Goal: Communication & Community: Answer question/provide support

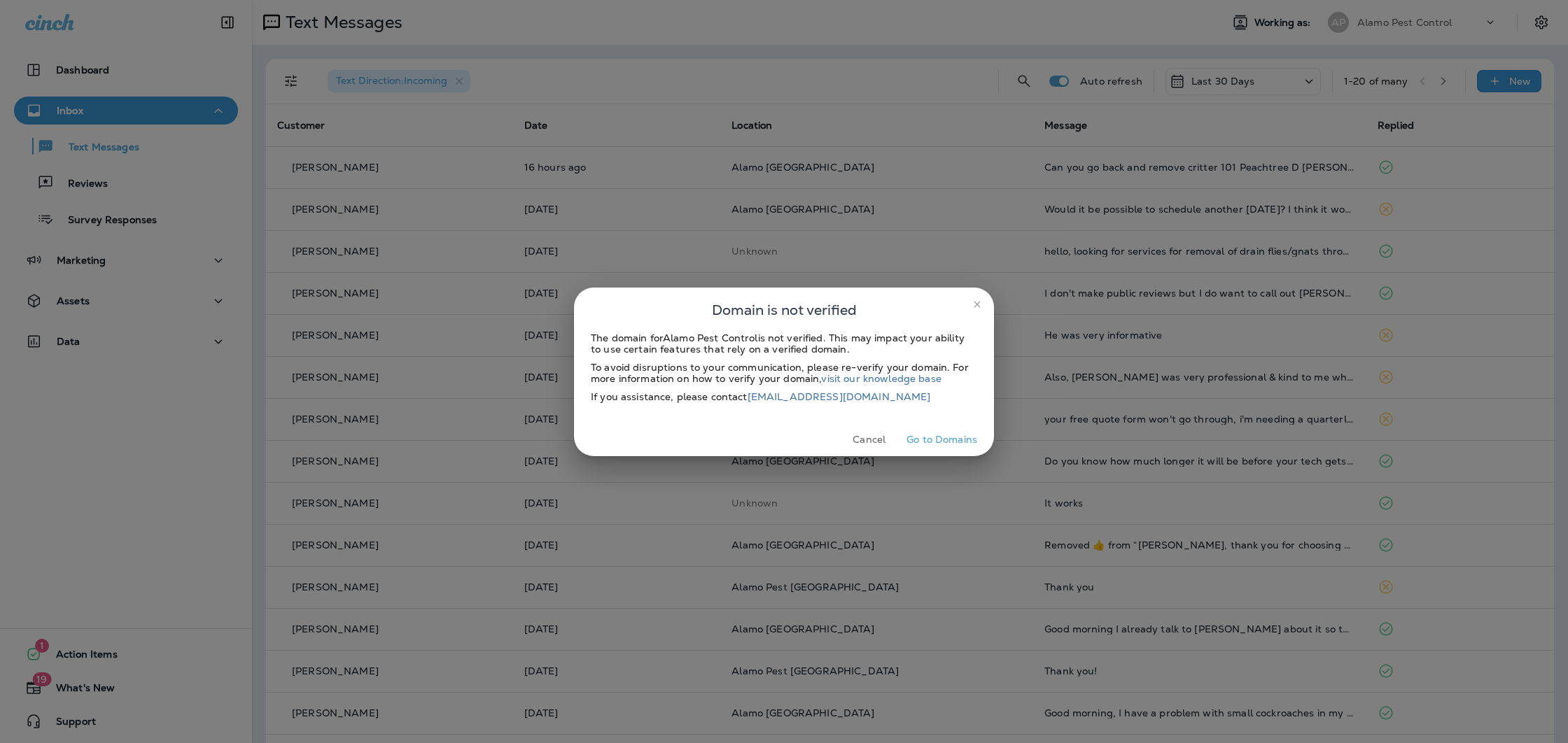
click at [866, 441] on button "Cancel" at bounding box center [869, 440] width 53 height 22
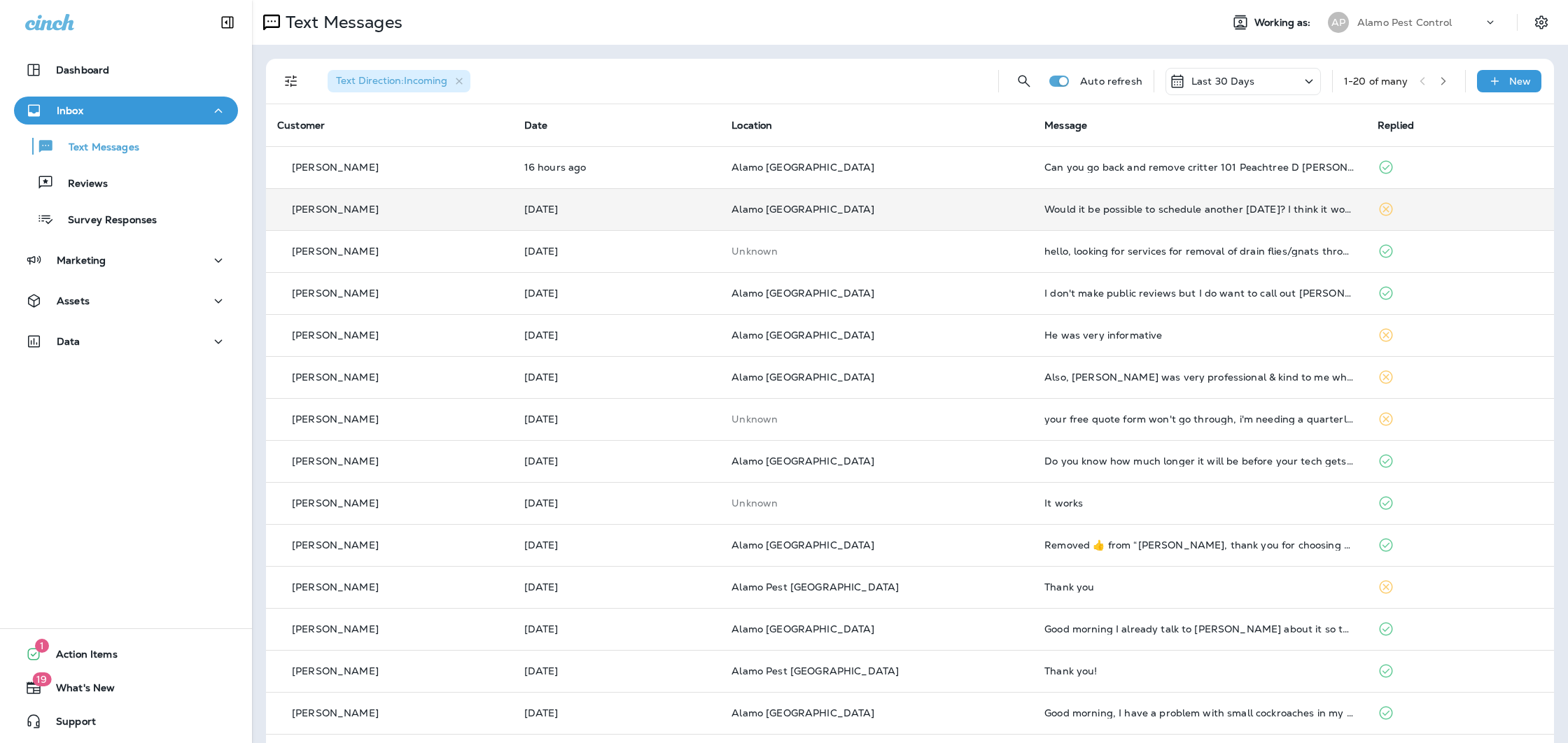
click at [1210, 218] on td "Would it be possible to schedule another [DATE]? I think it would be raining th…" at bounding box center [1200, 208] width 333 height 42
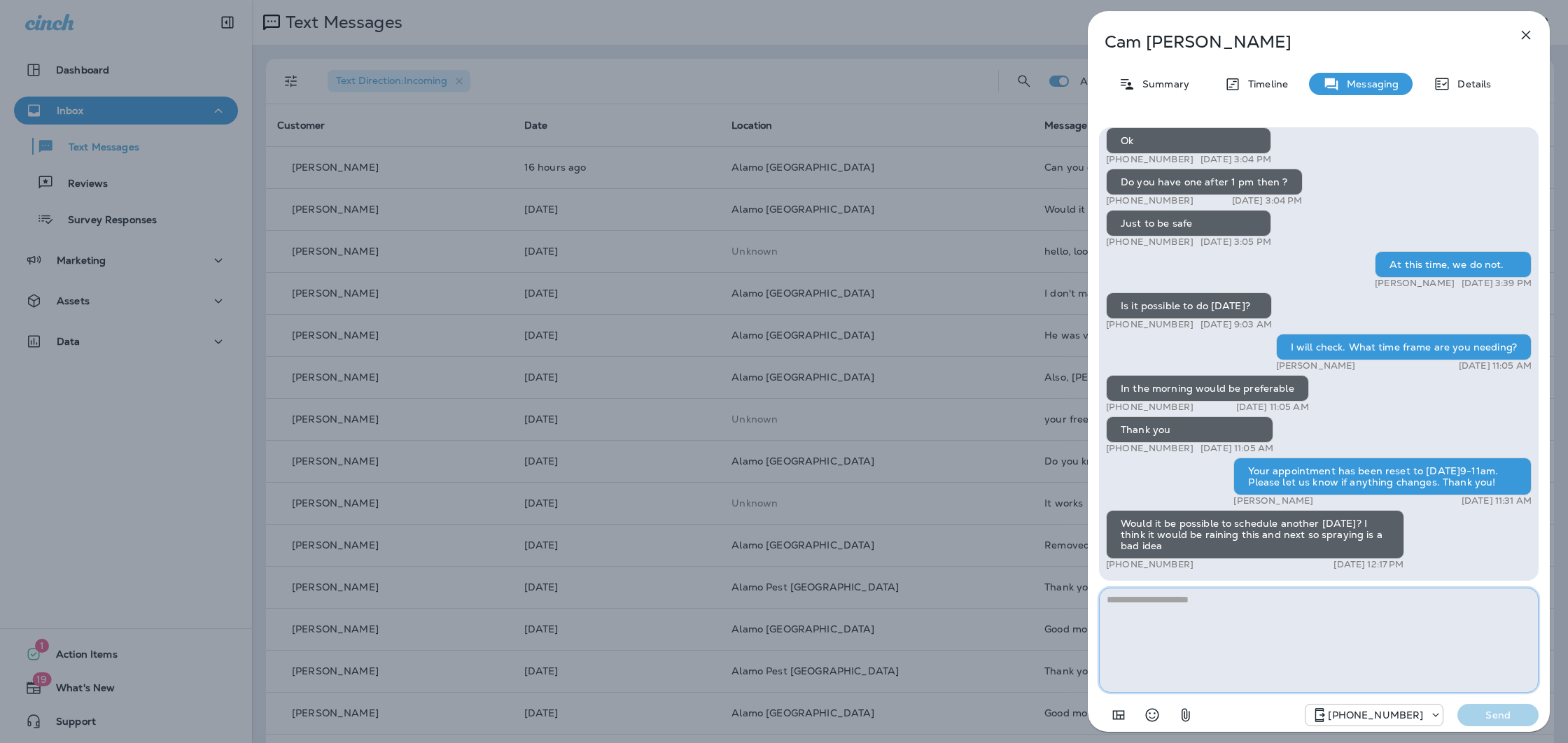
click at [1232, 604] on textarea at bounding box center [1319, 640] width 440 height 105
click at [1250, 610] on textarea at bounding box center [1319, 640] width 440 height 105
type textarea "**********"
drag, startPoint x: 1496, startPoint y: 711, endPoint x: 1442, endPoint y: 660, distance: 74.3
click at [1496, 711] on p "Send" at bounding box center [1497, 715] width 59 height 13
